Goal: Transaction & Acquisition: Subscribe to service/newsletter

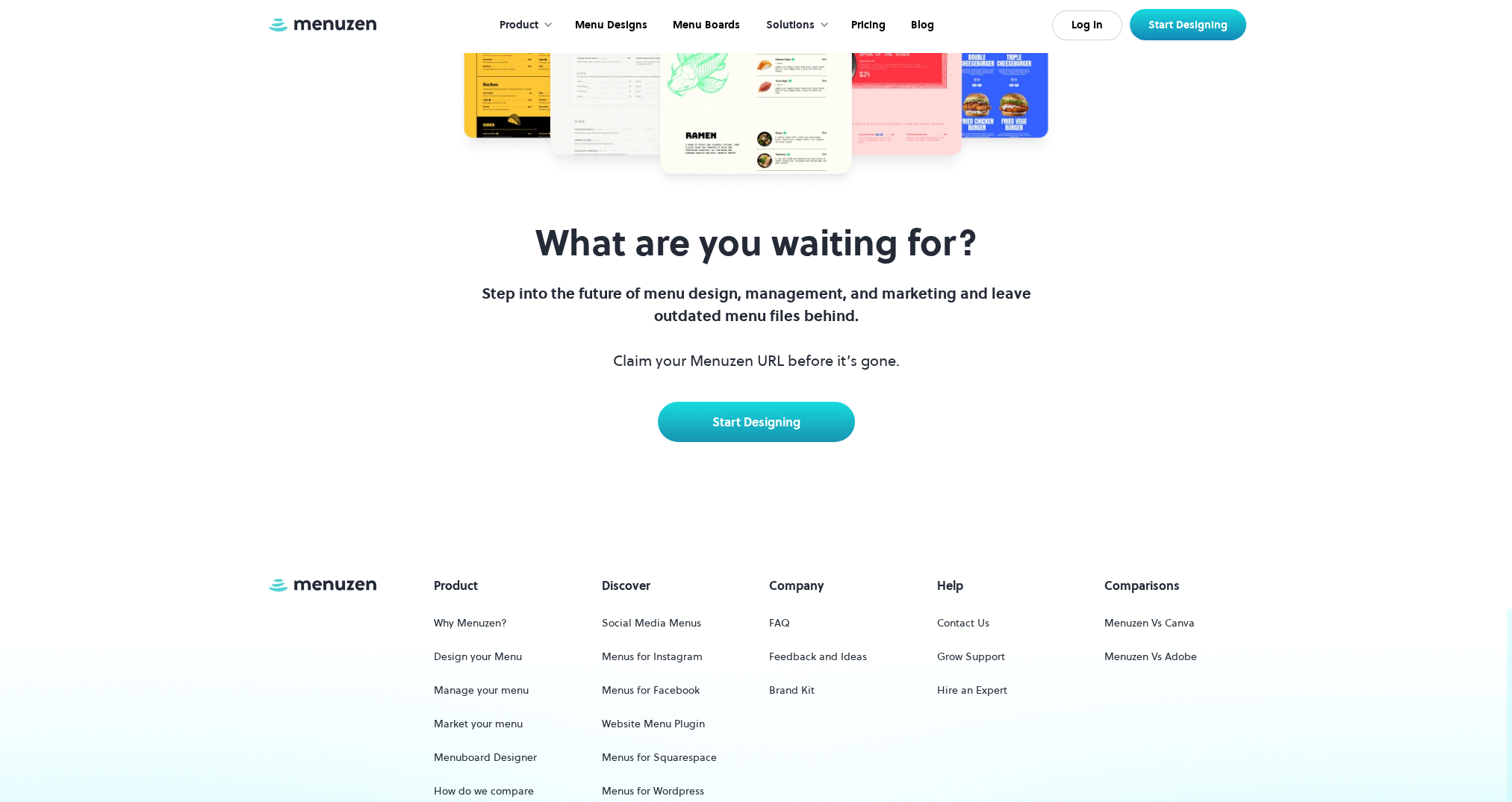
scroll to position [6944, 0]
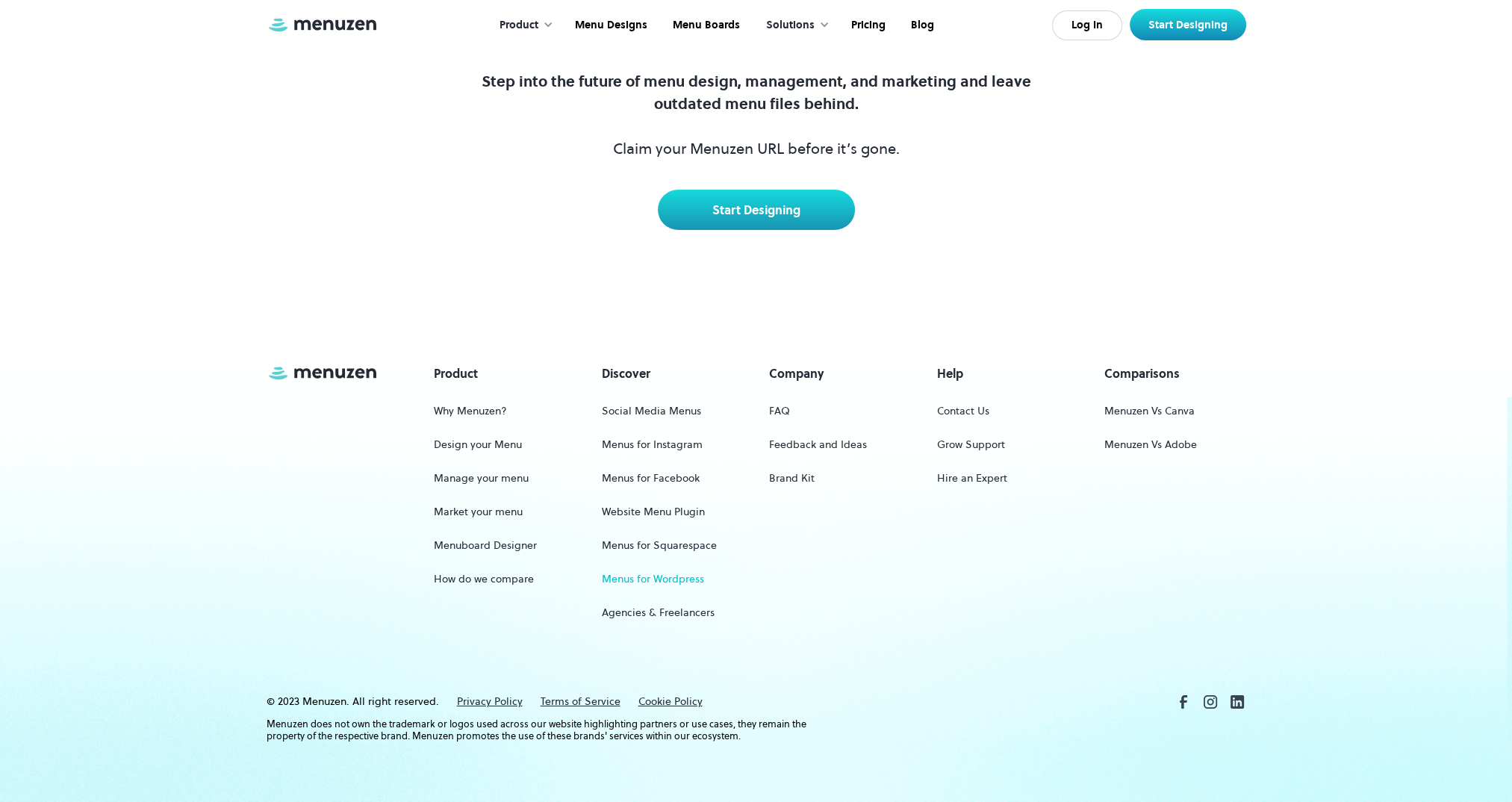
click at [664, 580] on link "Menus for Wordpress" at bounding box center [653, 578] width 102 height 27
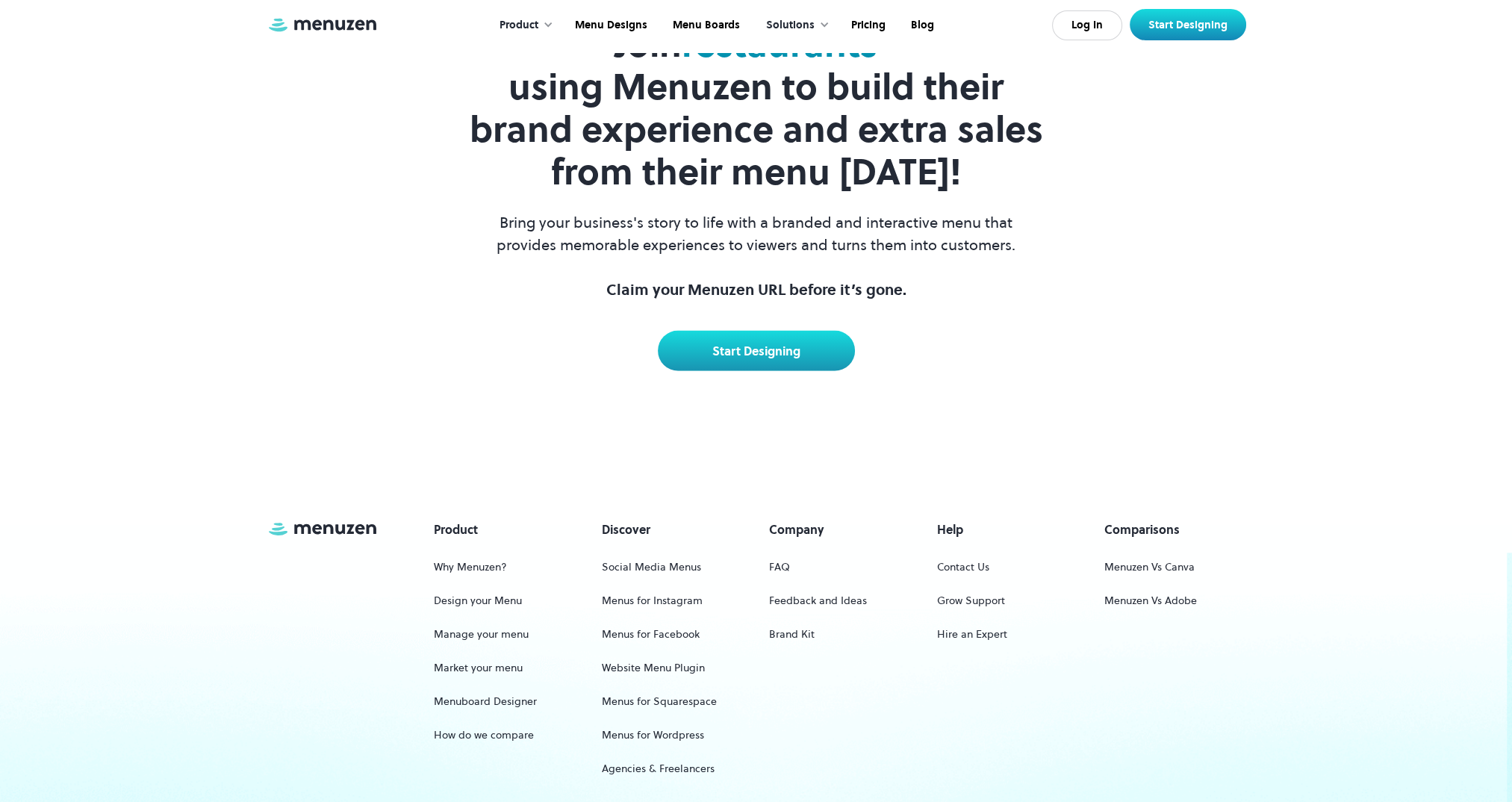
scroll to position [12032, 0]
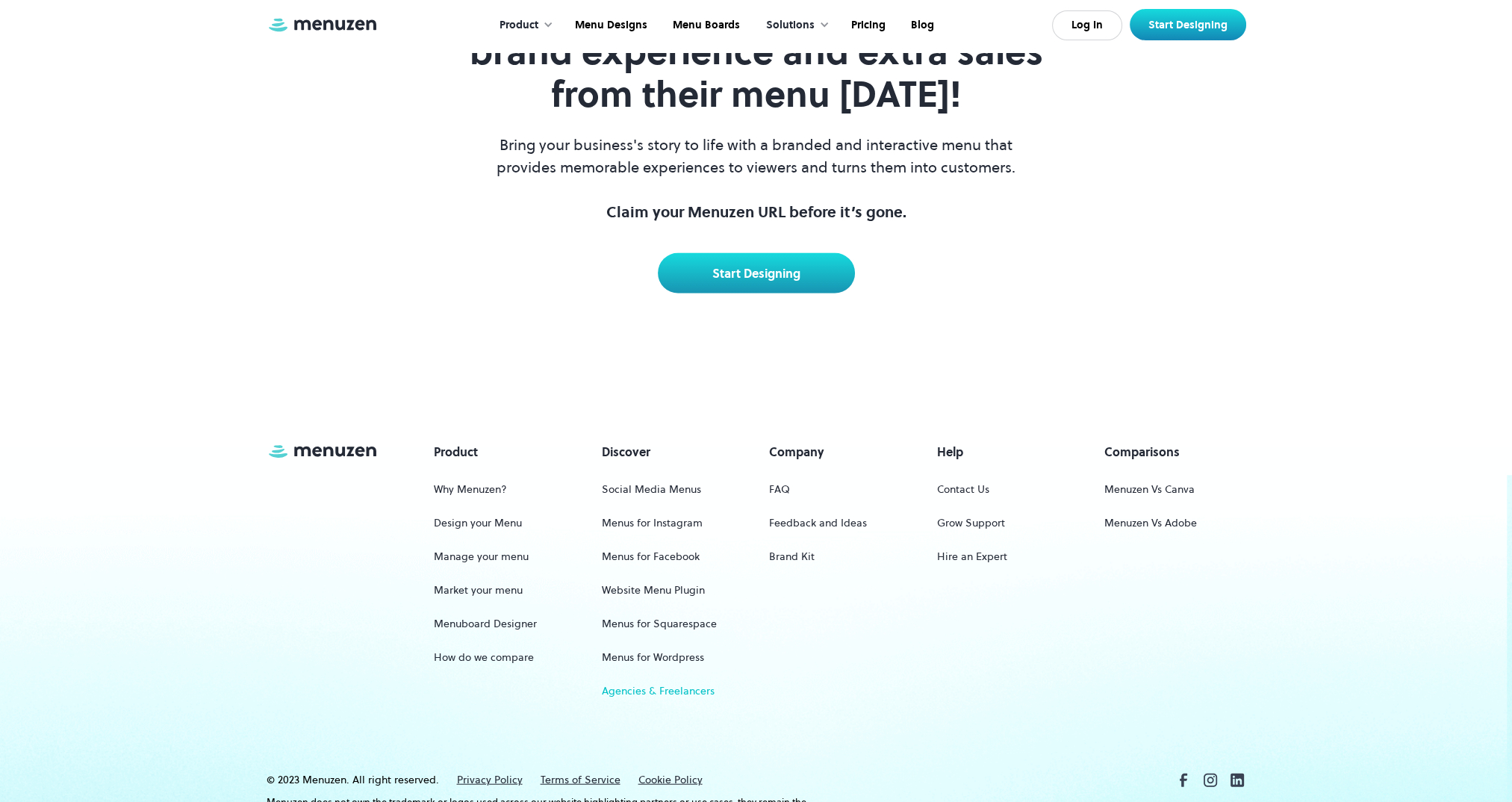
click at [667, 677] on link "Agencies & Freelancers" at bounding box center [658, 691] width 113 height 27
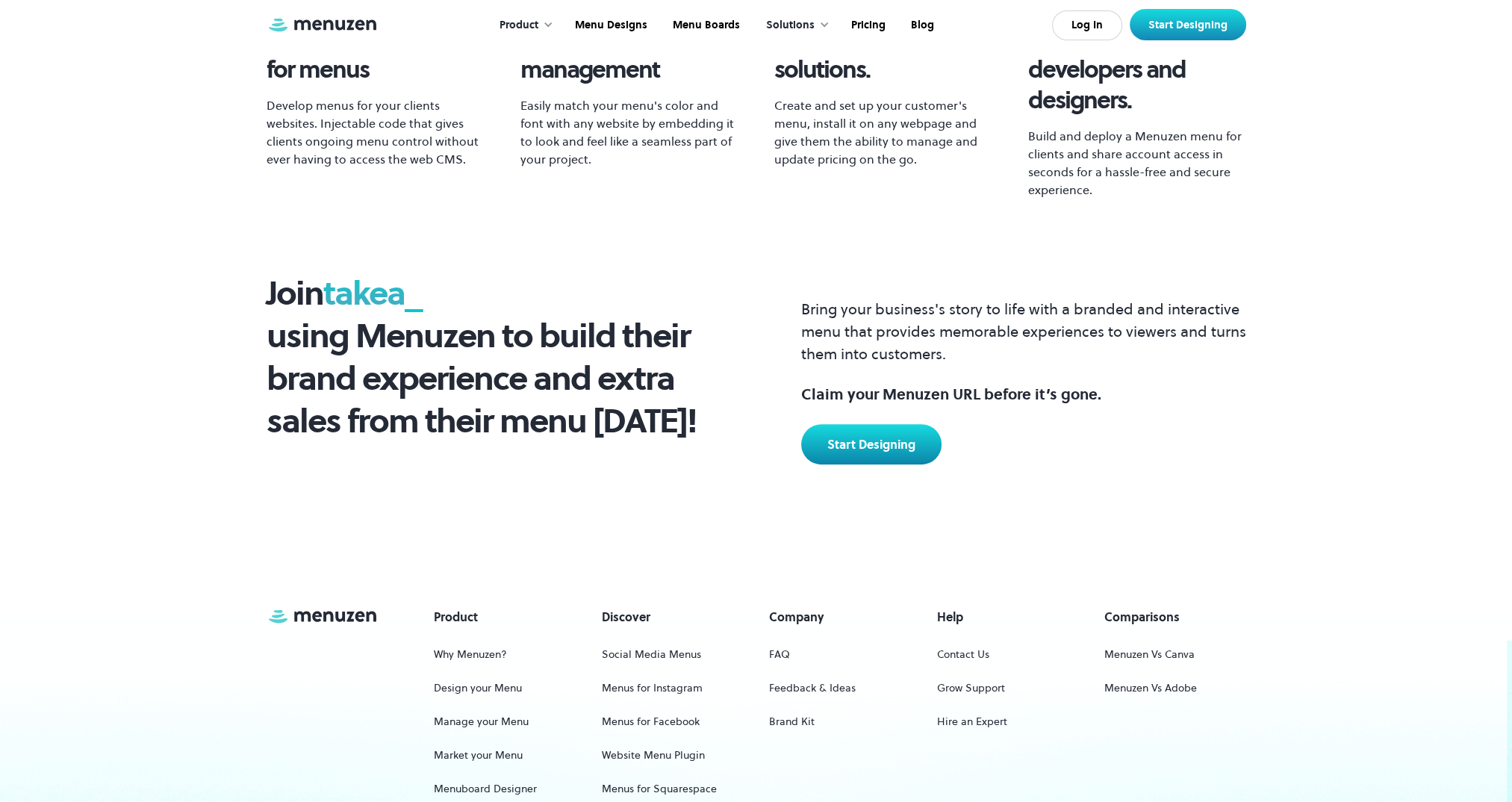
scroll to position [1040, 0]
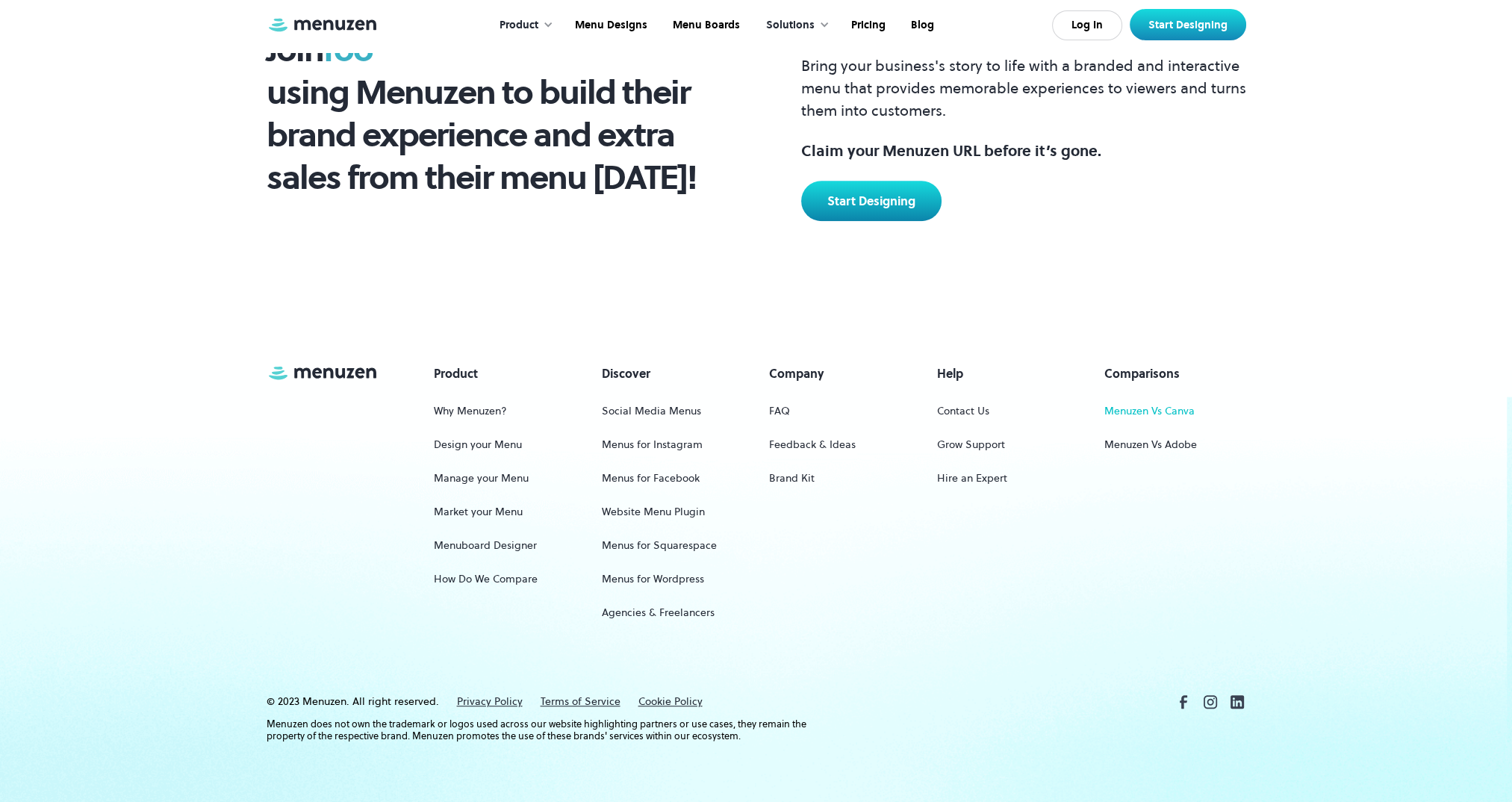
click at [1159, 403] on link "Menuzen Vs Canva" at bounding box center [1150, 410] width 91 height 27
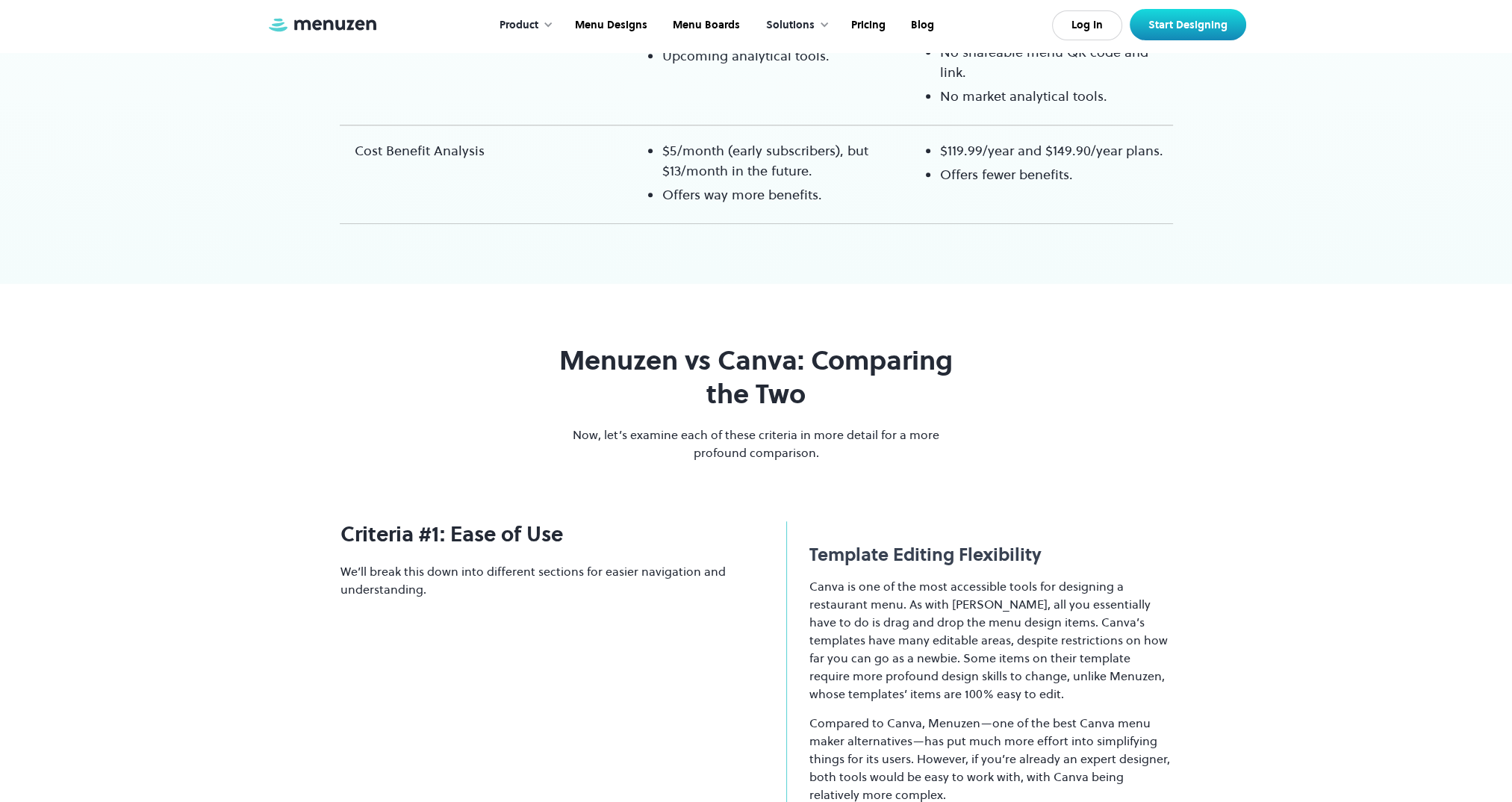
scroll to position [1195, 0]
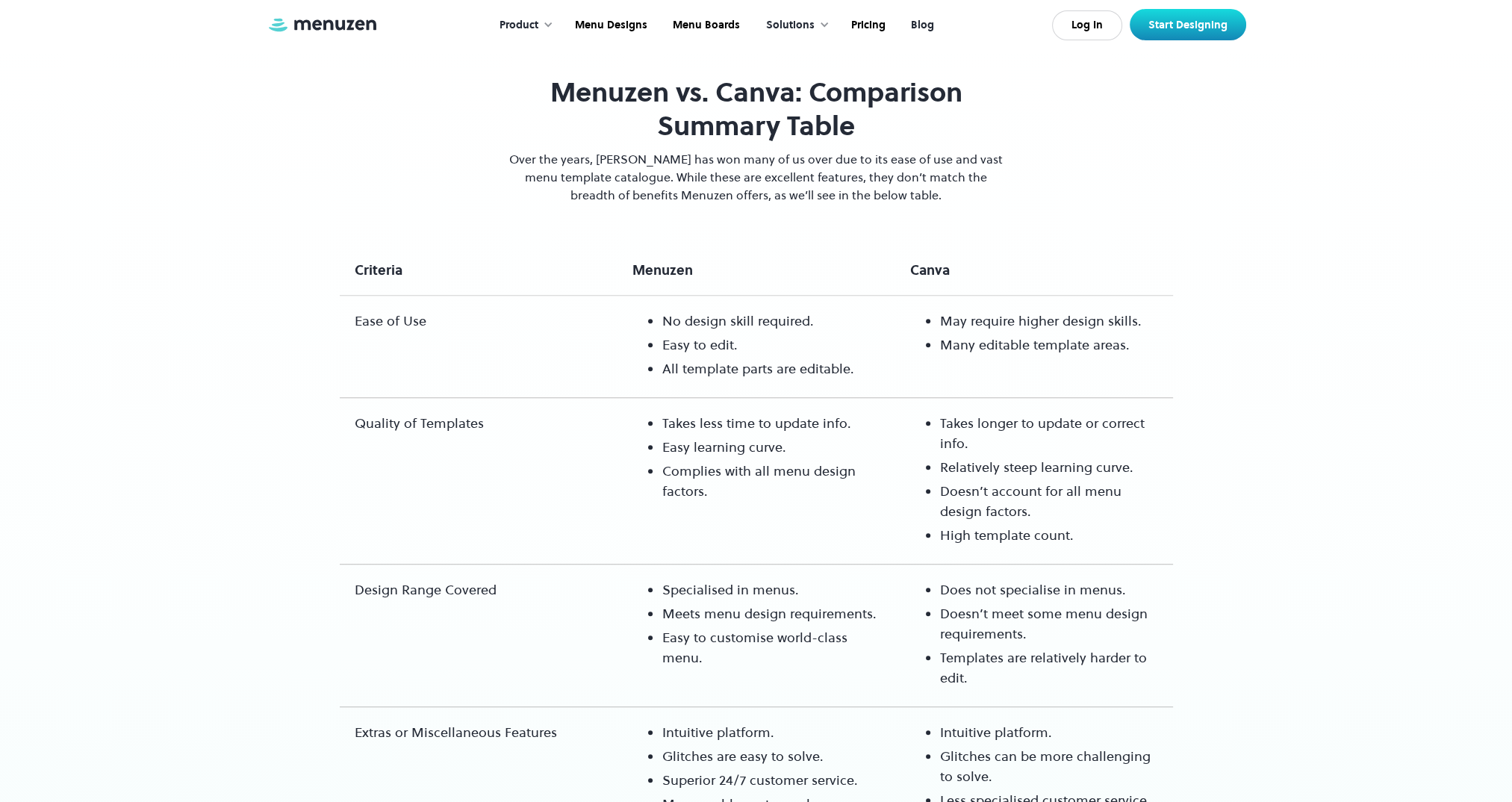
click at [917, 23] on link "Blog" at bounding box center [921, 25] width 48 height 46
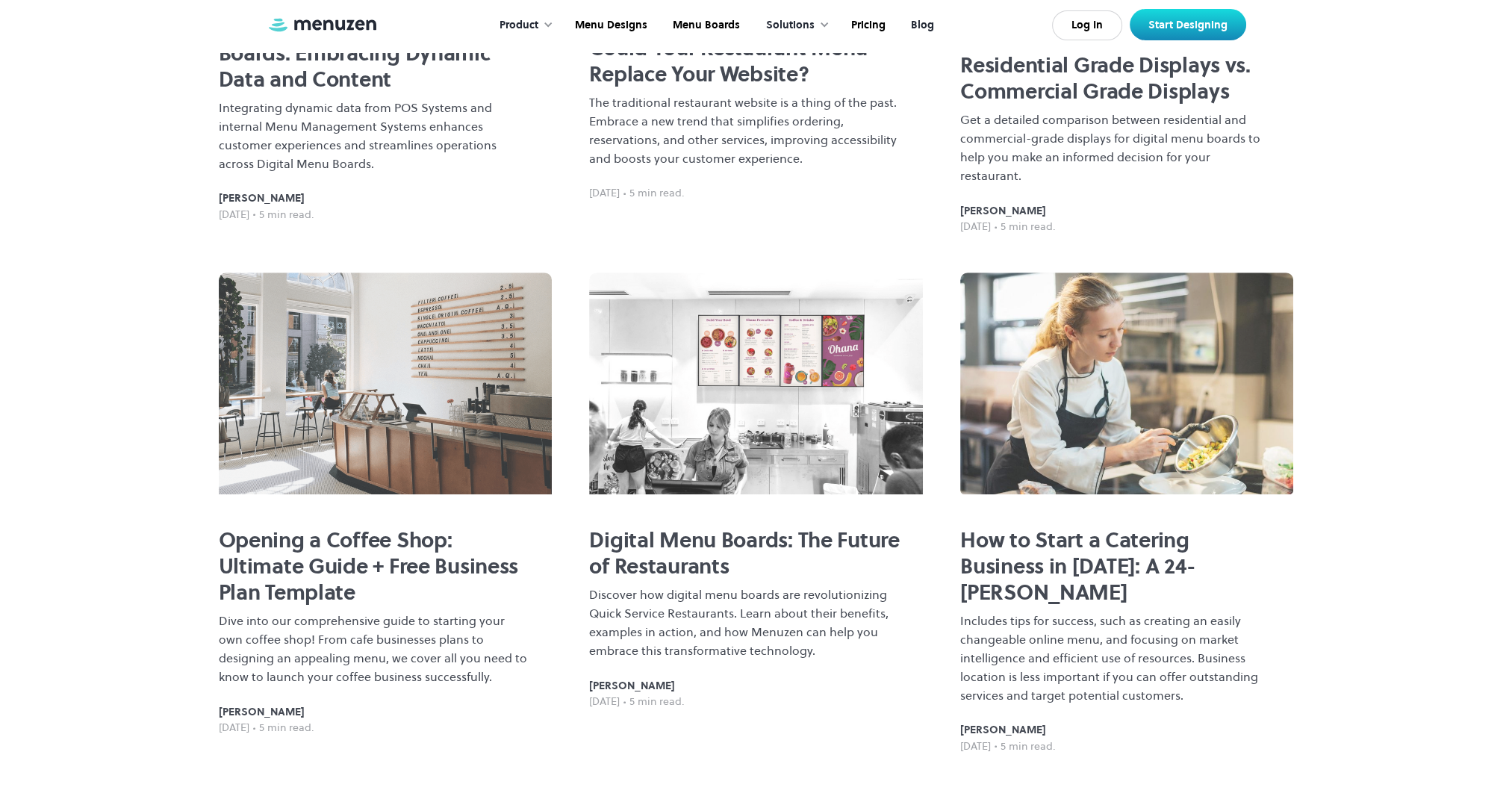
scroll to position [1195, 0]
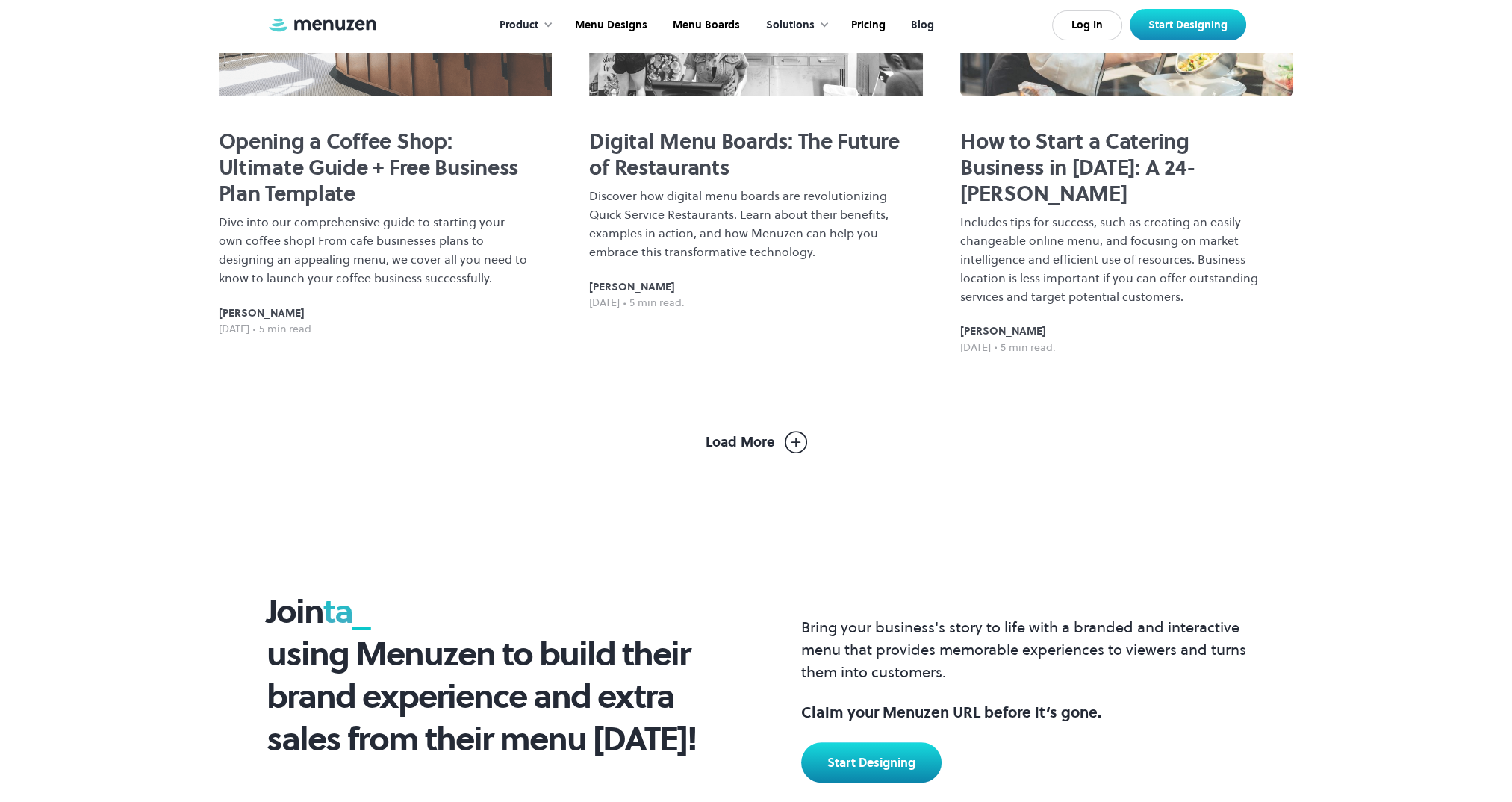
click at [791, 431] on img at bounding box center [796, 443] width 23 height 23
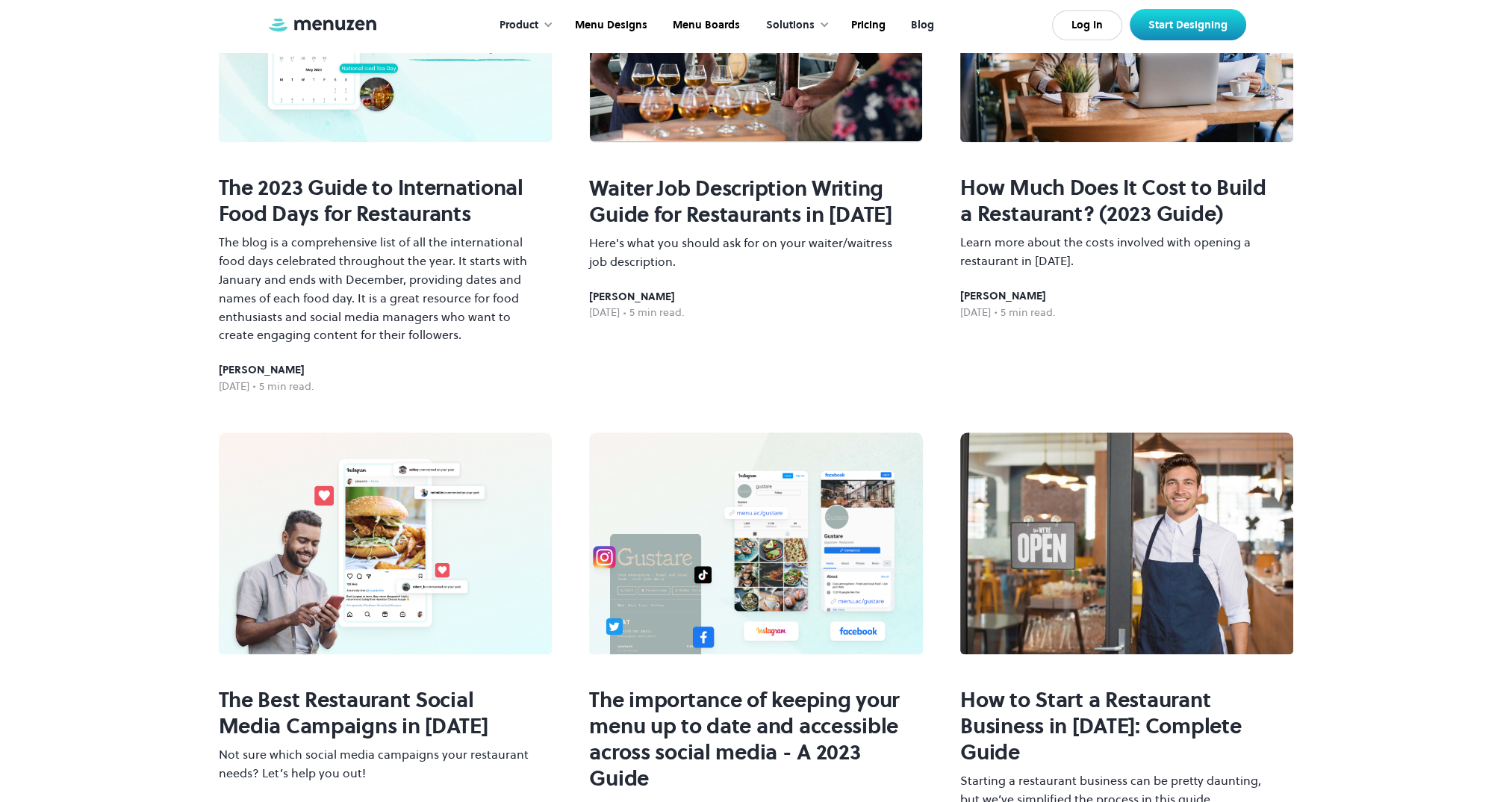
scroll to position [0, 0]
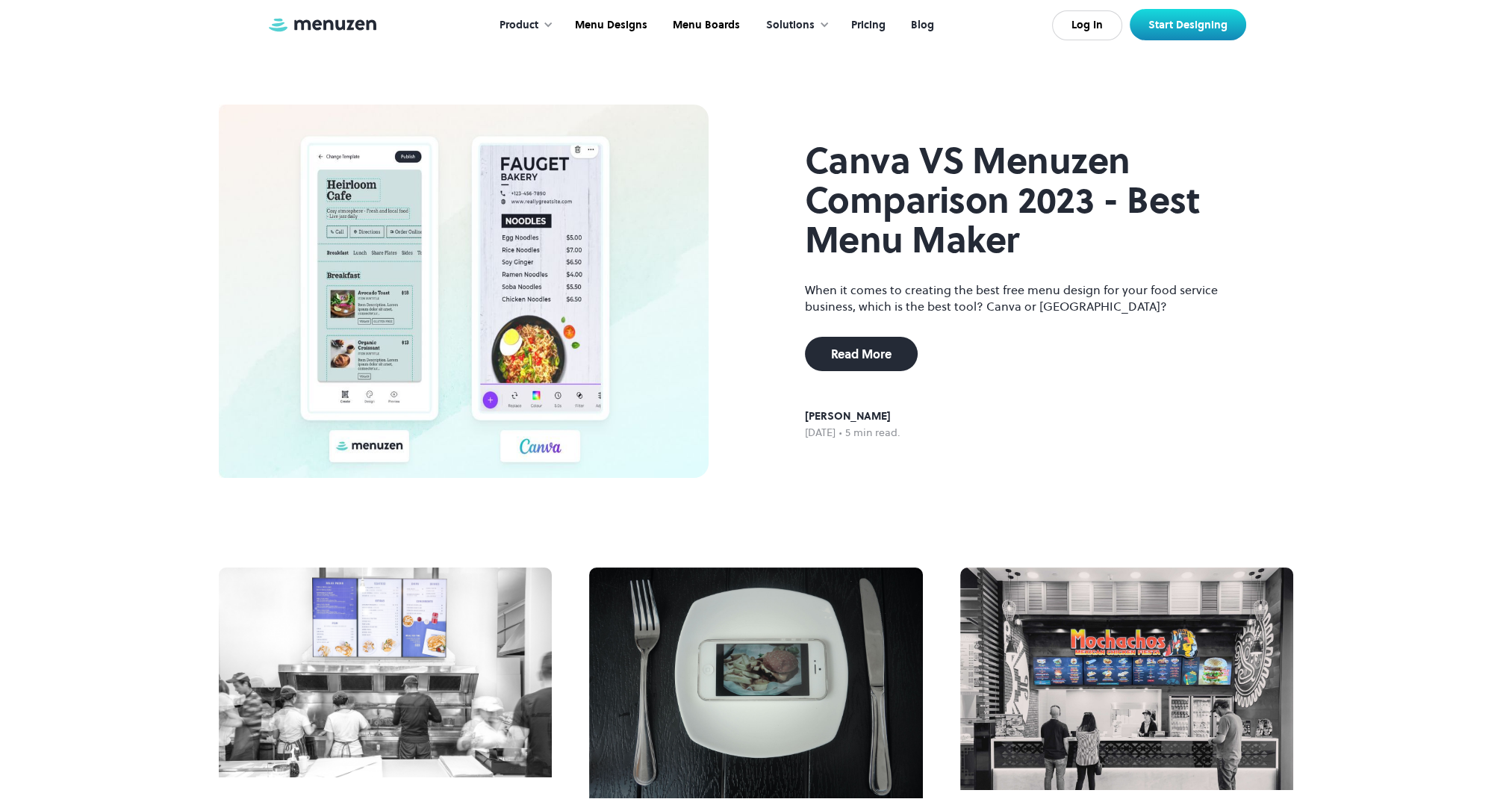
click at [870, 20] on link "Pricing" at bounding box center [867, 25] width 59 height 46
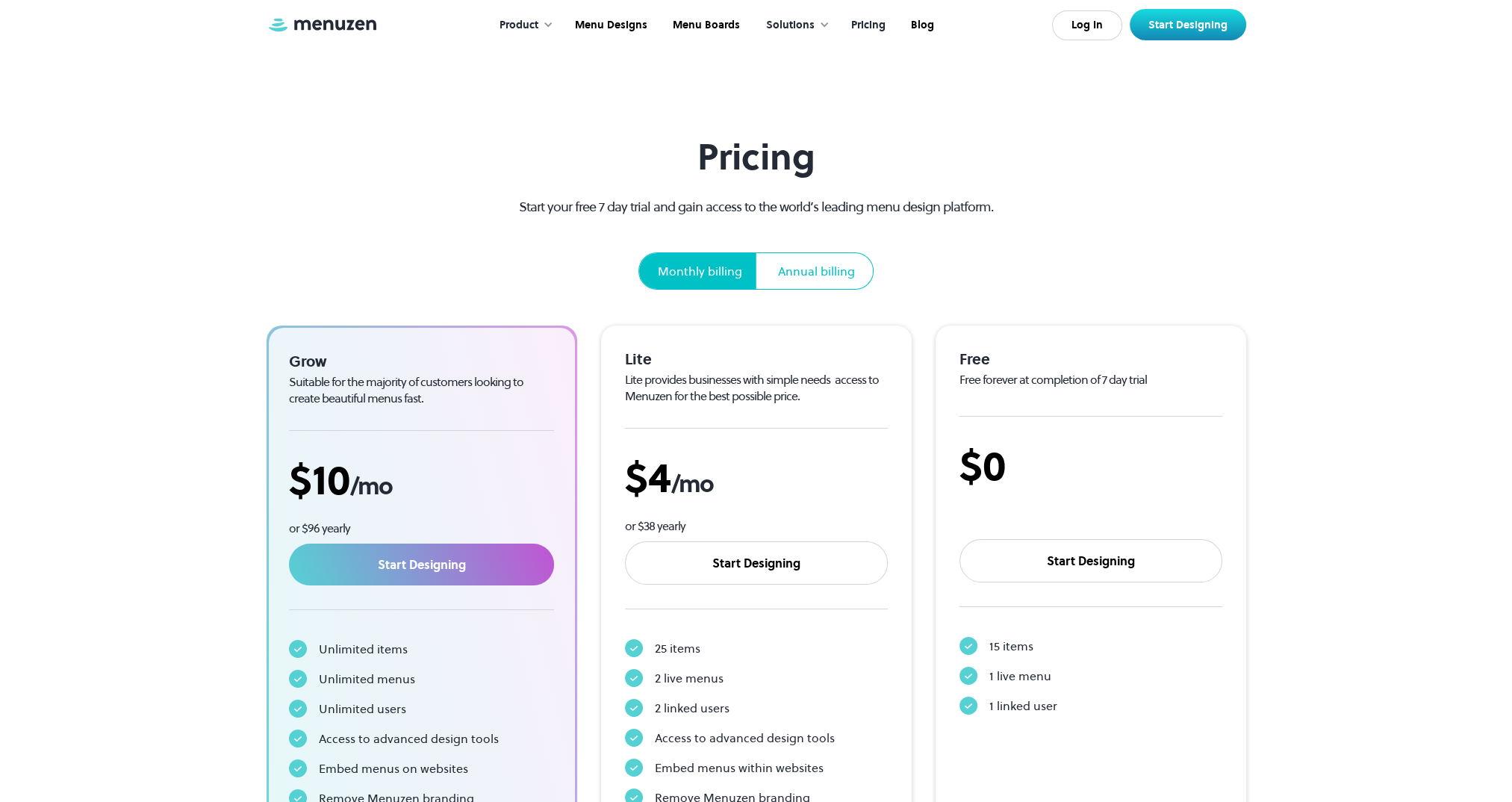
scroll to position [398, 0]
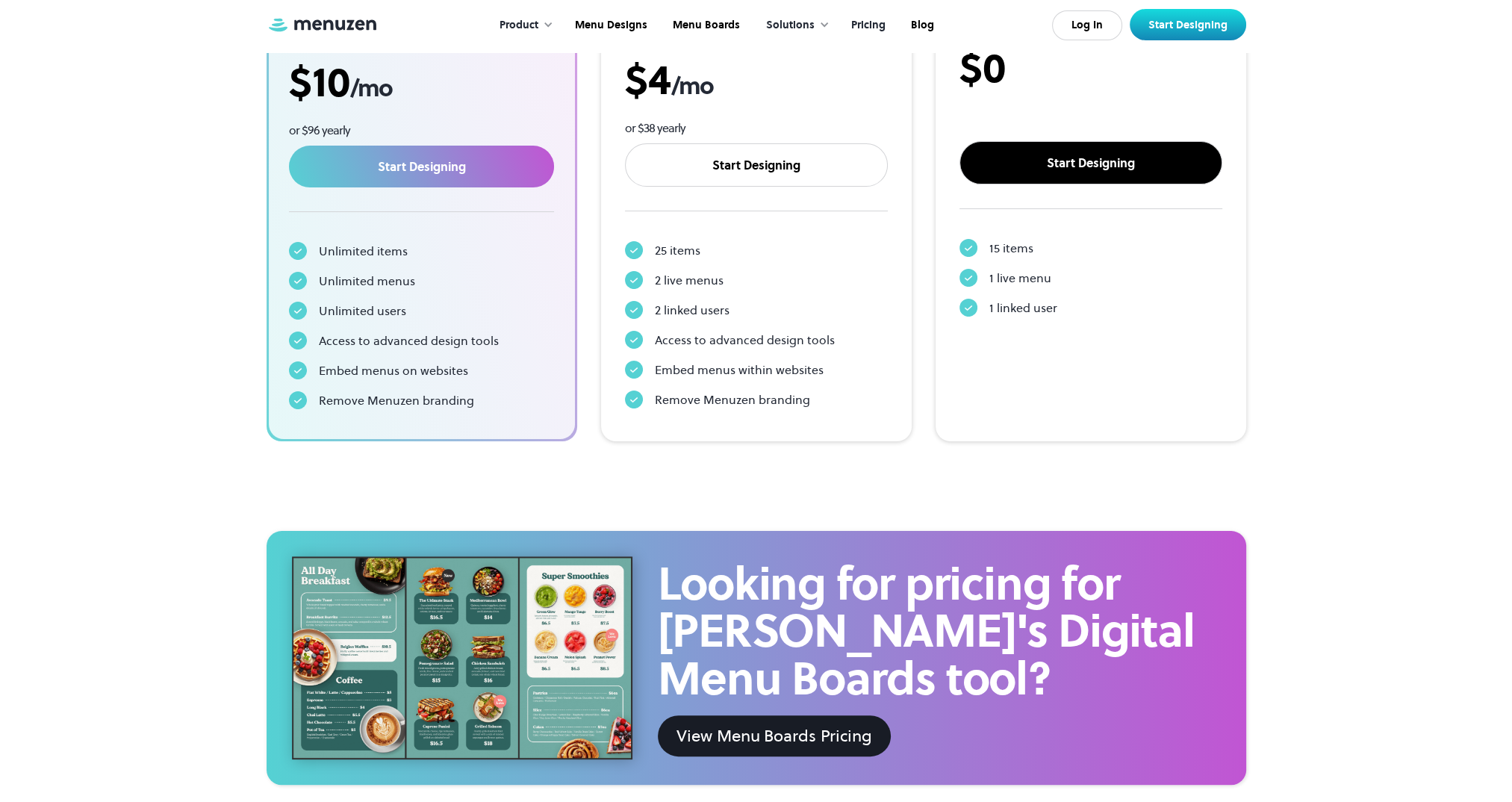
click at [1090, 165] on link "Start Designing" at bounding box center [1091, 163] width 263 height 43
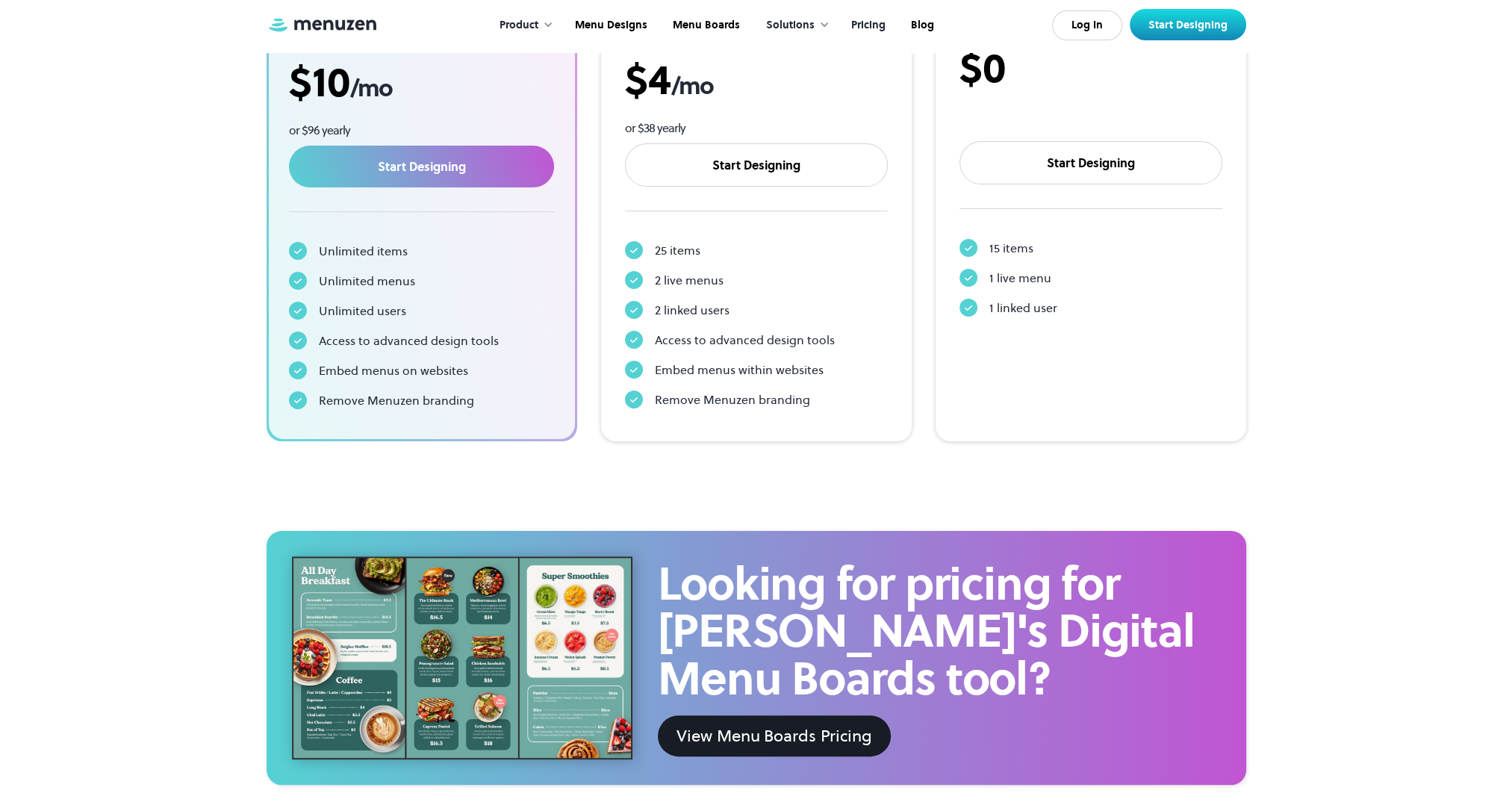
scroll to position [0, 0]
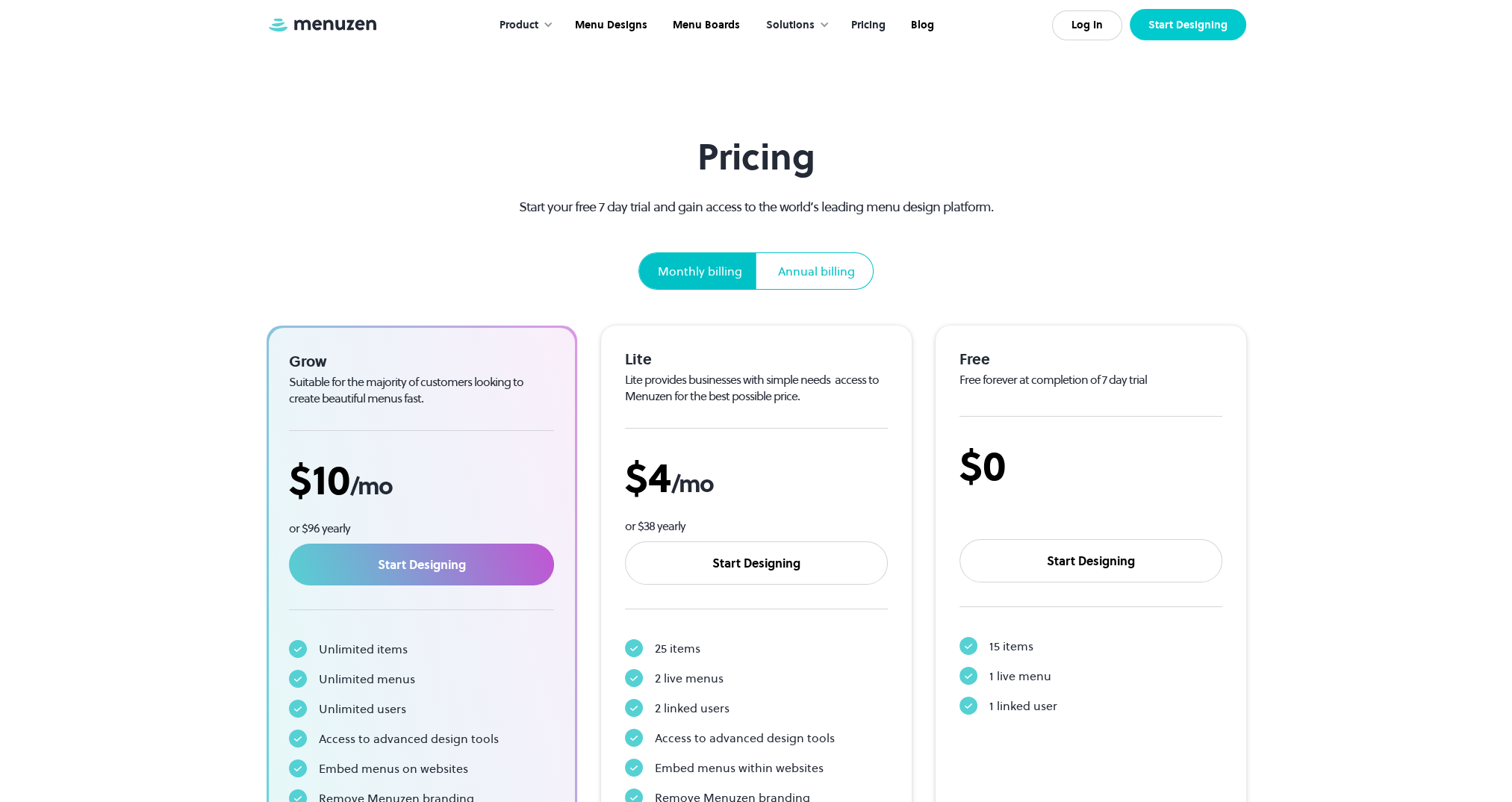
click at [1183, 16] on link "Start Designing" at bounding box center [1188, 25] width 117 height 31
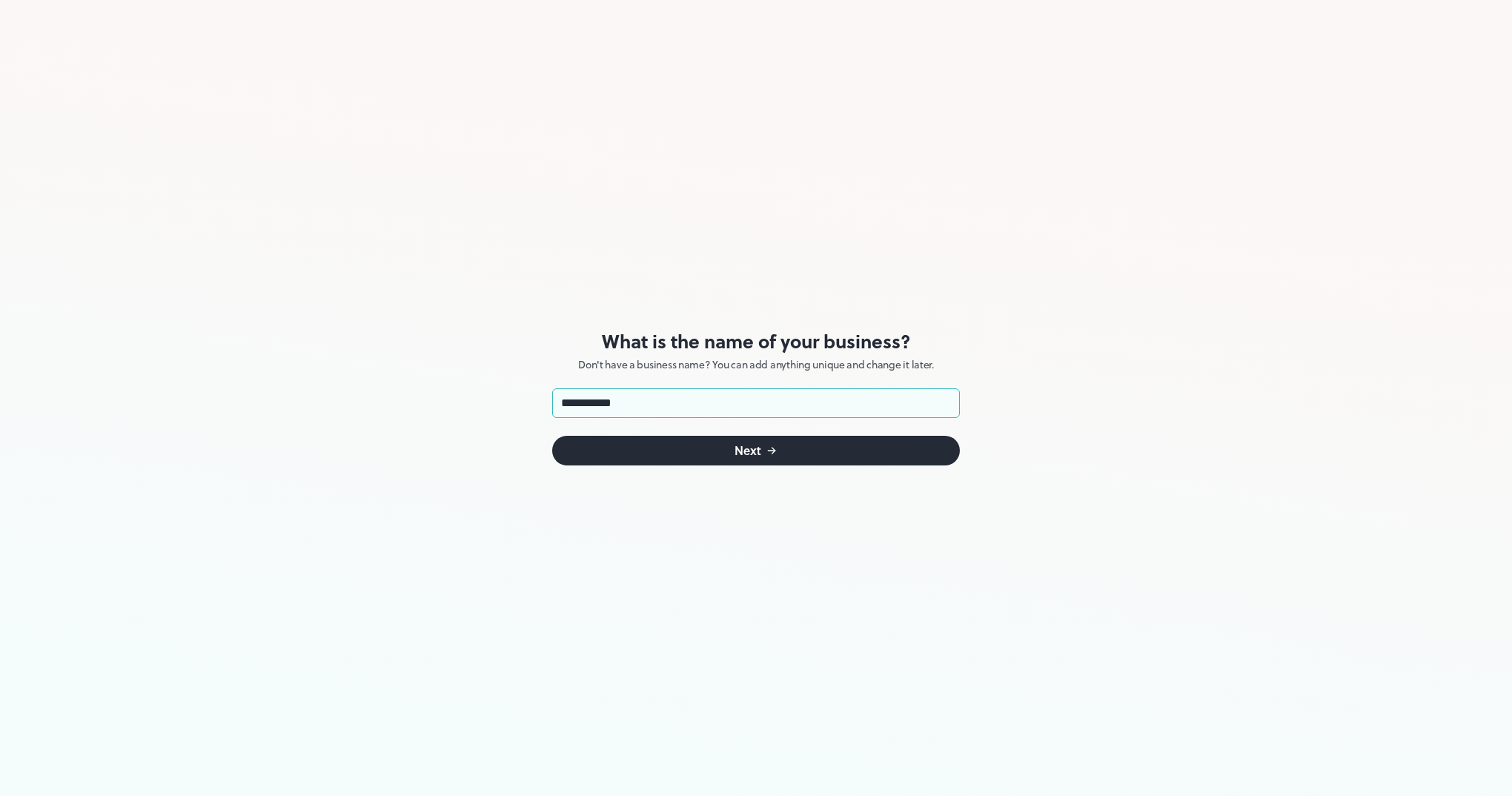
type input "**********"
click at [699, 452] on button "Next" at bounding box center [756, 451] width 408 height 30
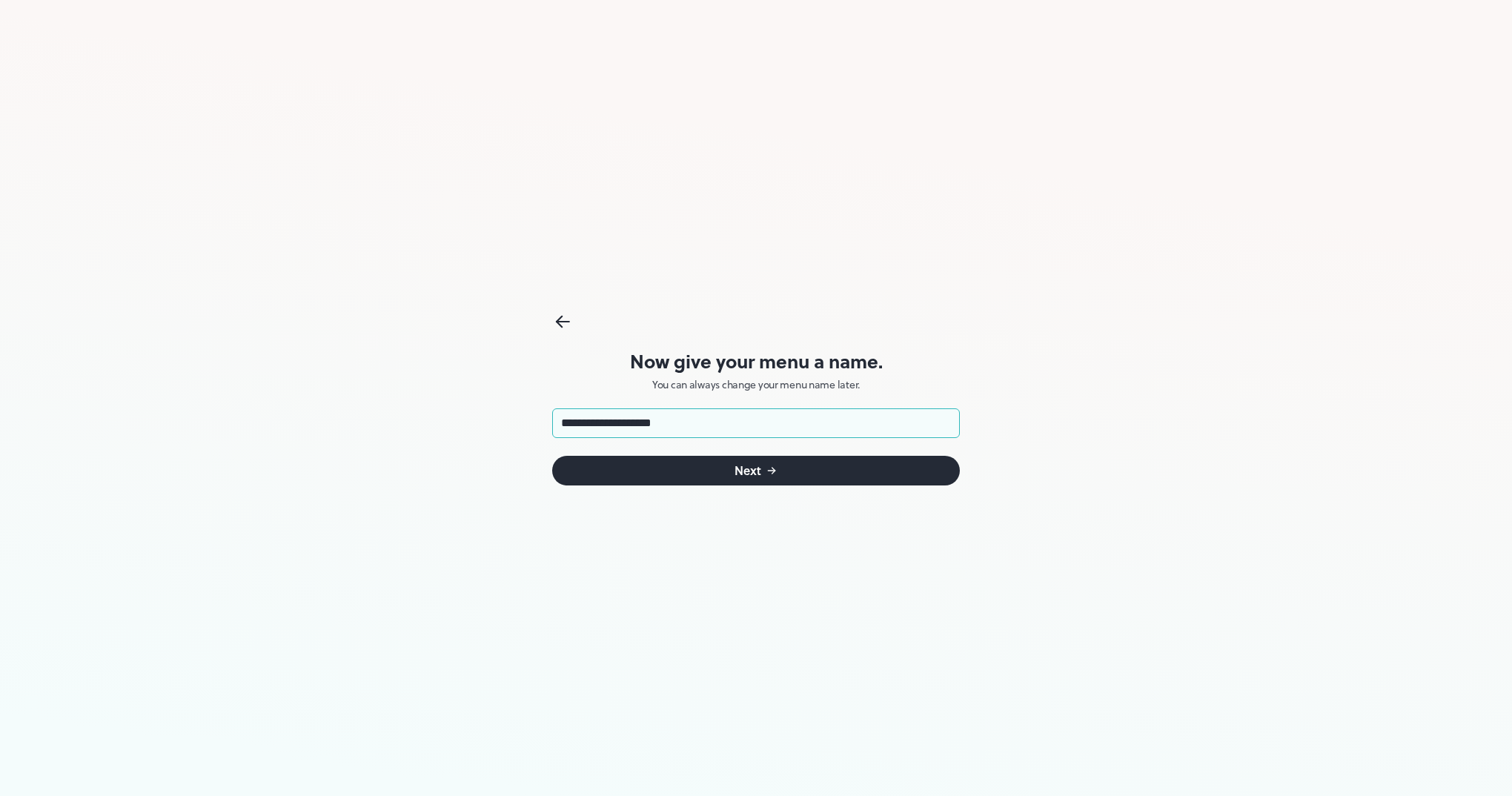
type input "**********"
click at [764, 466] on button "Next" at bounding box center [756, 471] width 408 height 30
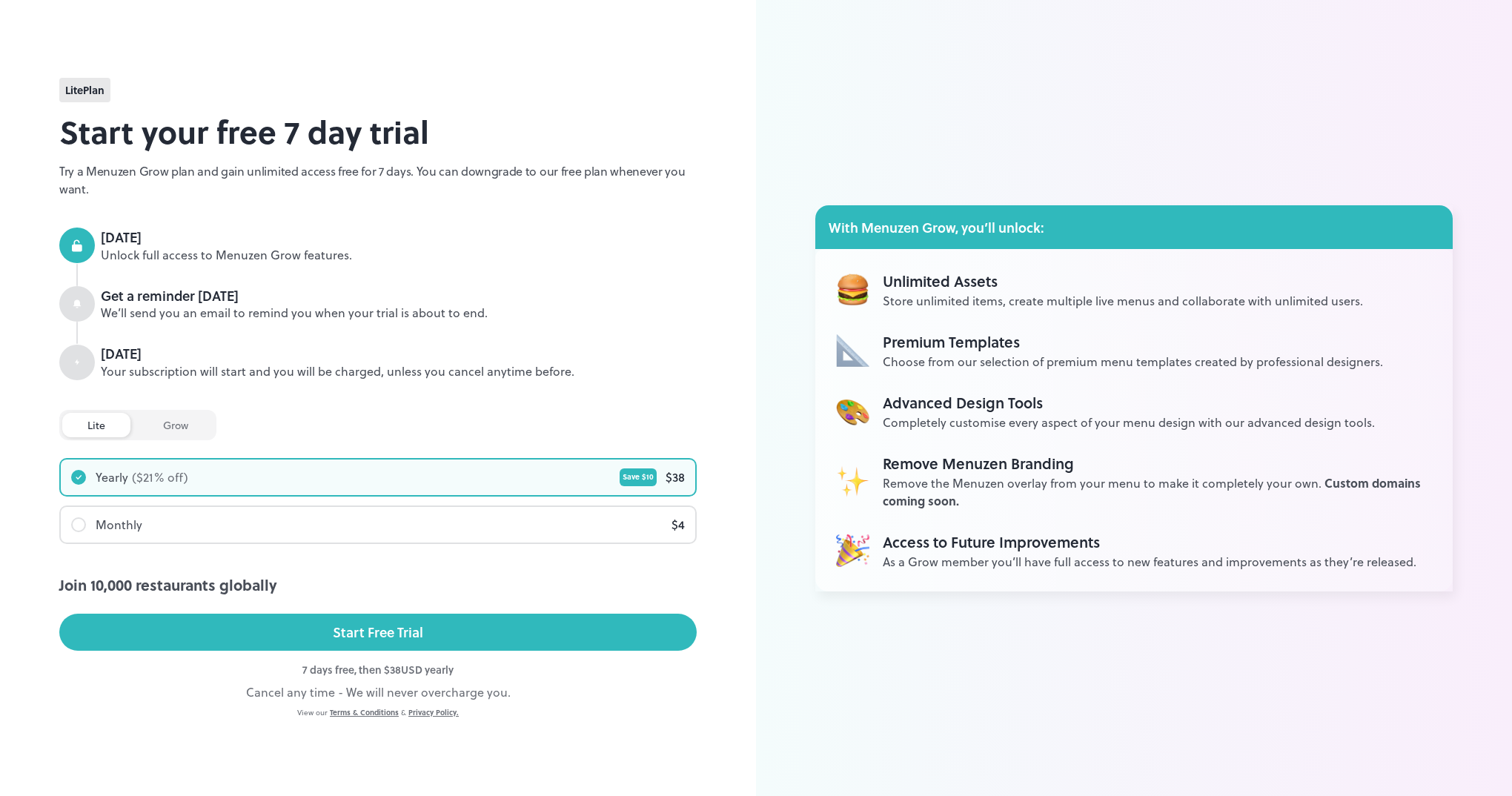
click at [181, 420] on div "grow" at bounding box center [175, 425] width 76 height 24
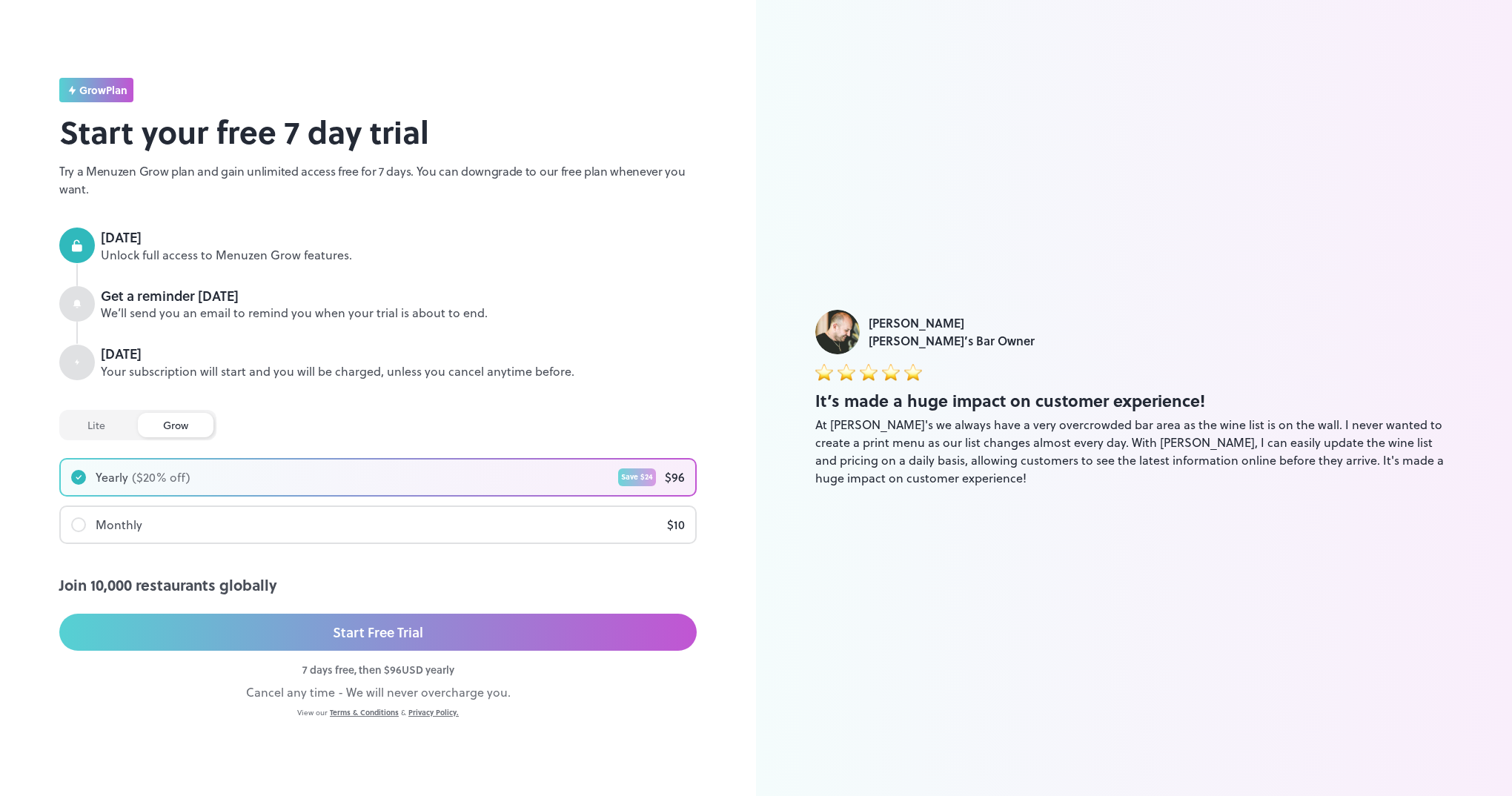
click at [101, 426] on div "lite" at bounding box center [96, 425] width 68 height 24
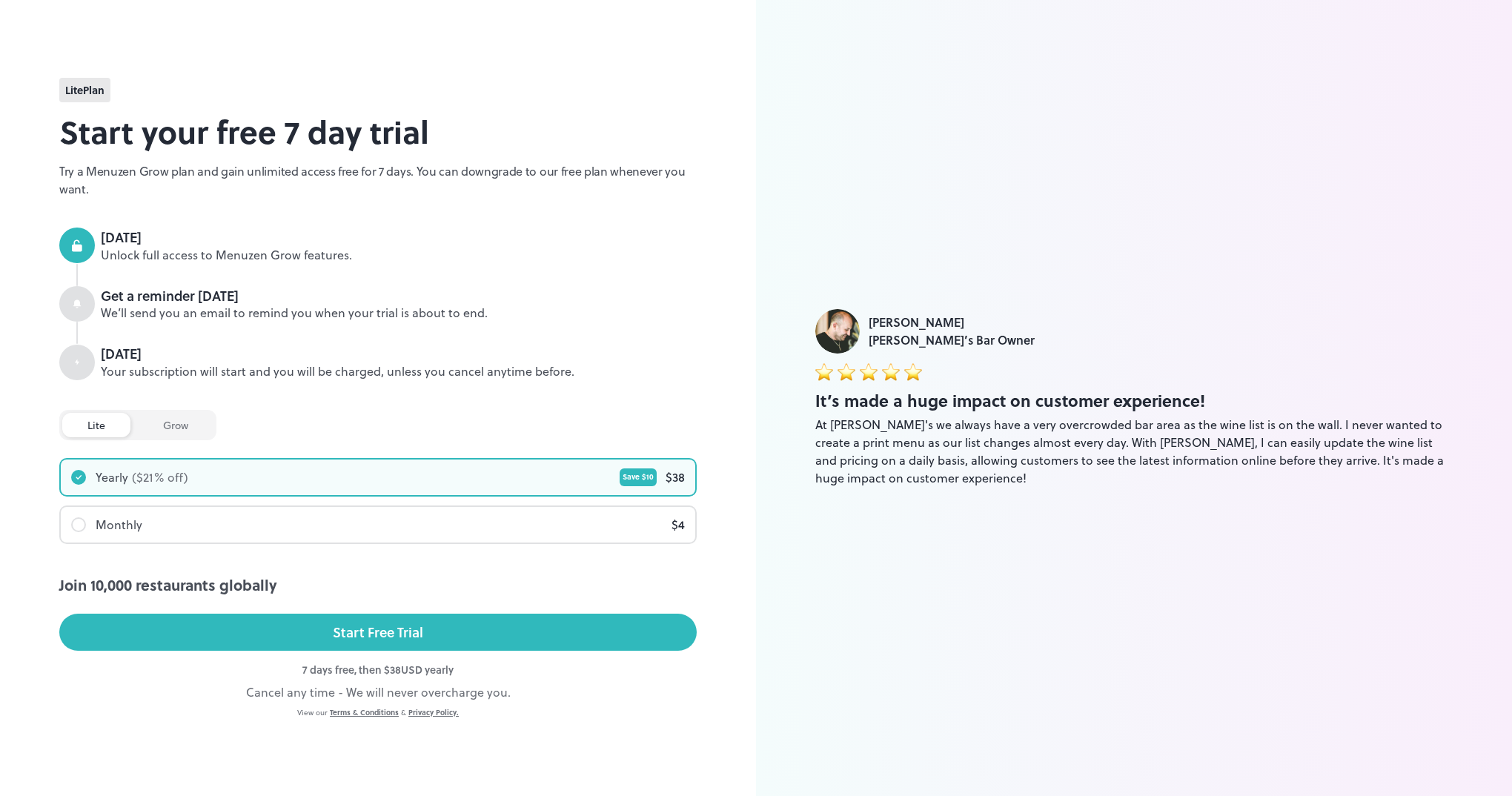
click at [172, 426] on div "grow" at bounding box center [175, 425] width 76 height 24
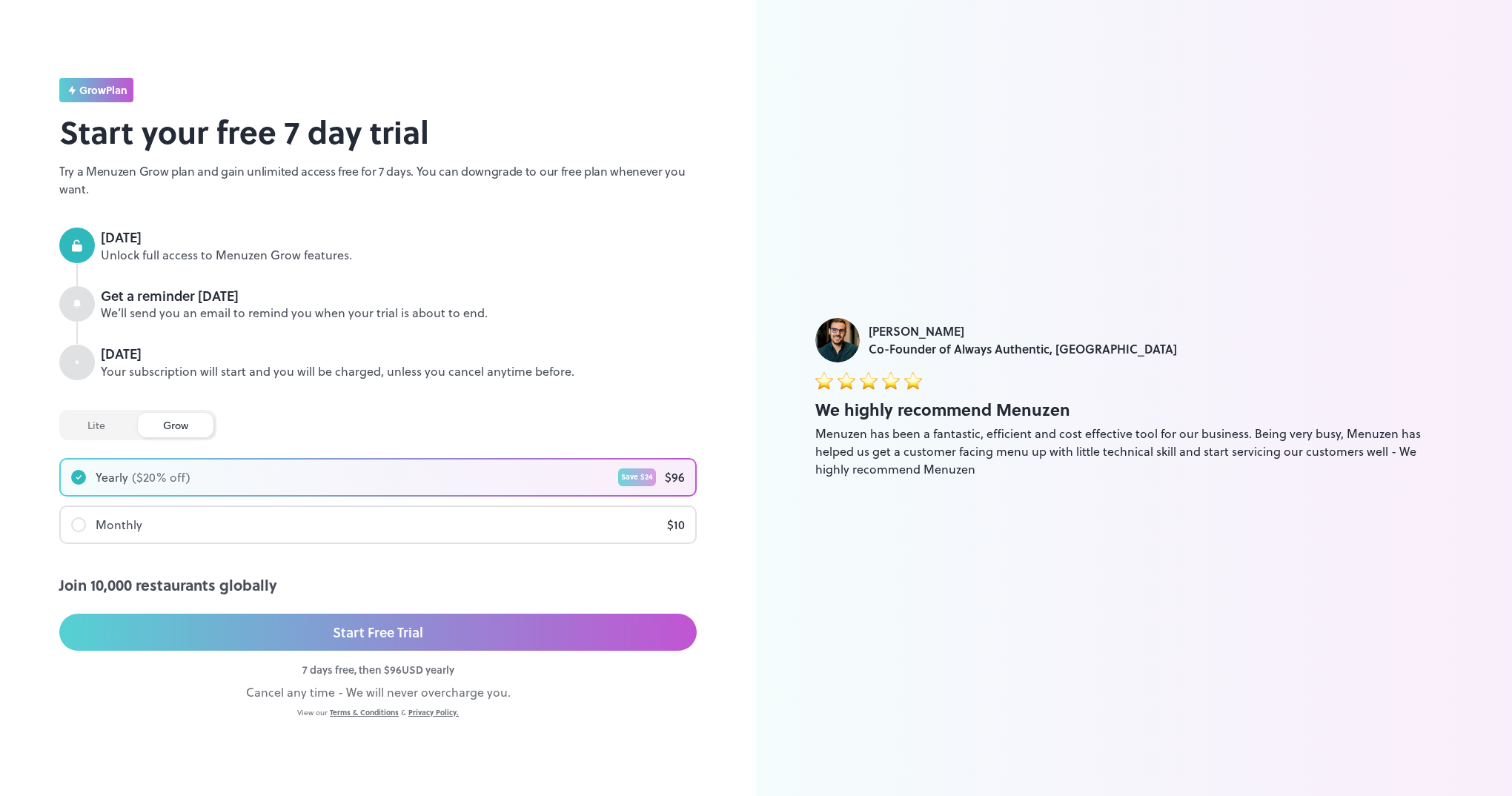
click at [101, 426] on div "lite" at bounding box center [96, 425] width 68 height 24
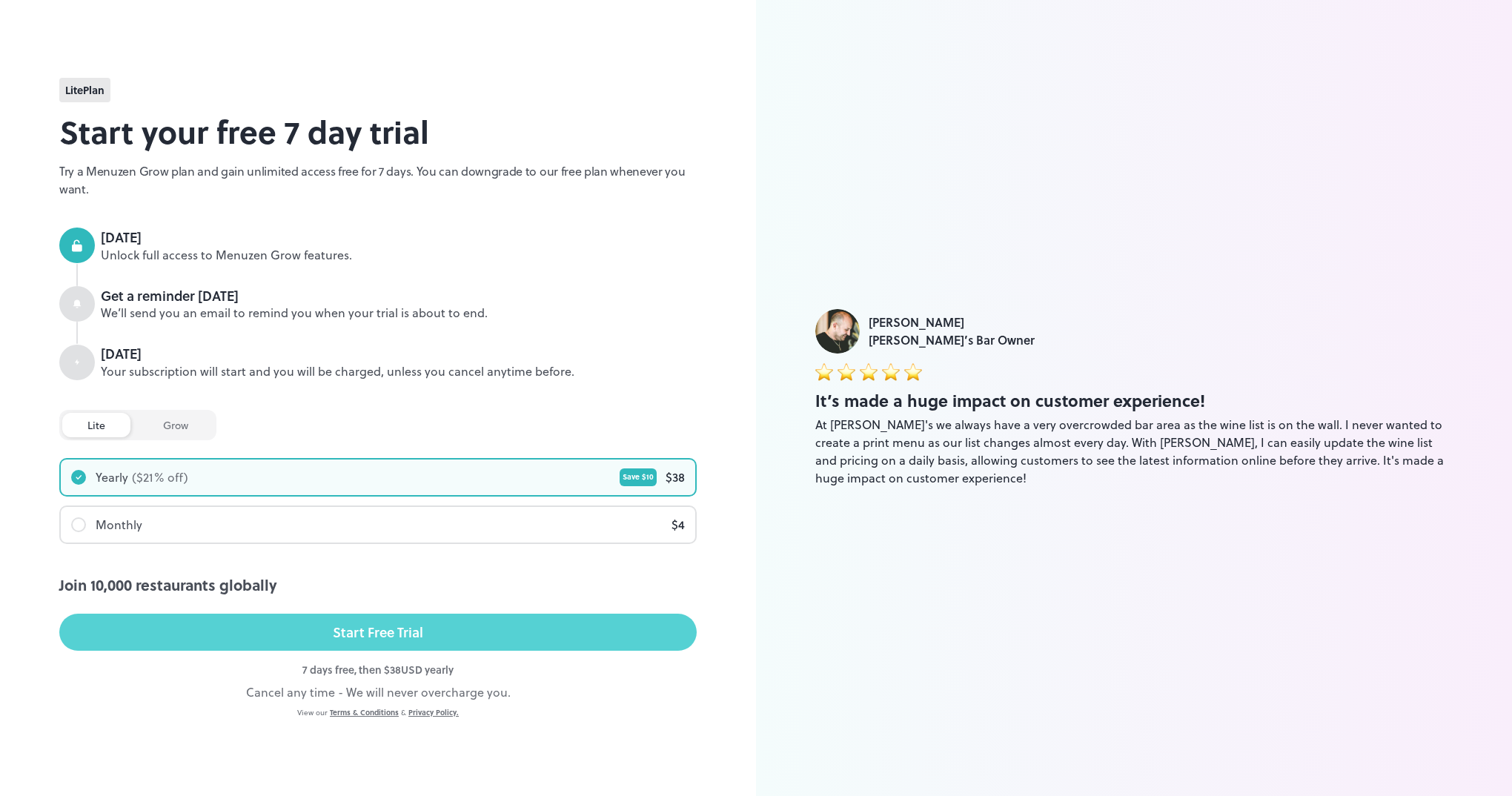
click at [318, 628] on button "Start Free Trial" at bounding box center [377, 633] width 638 height 37
